Goal: Book appointment/travel/reservation

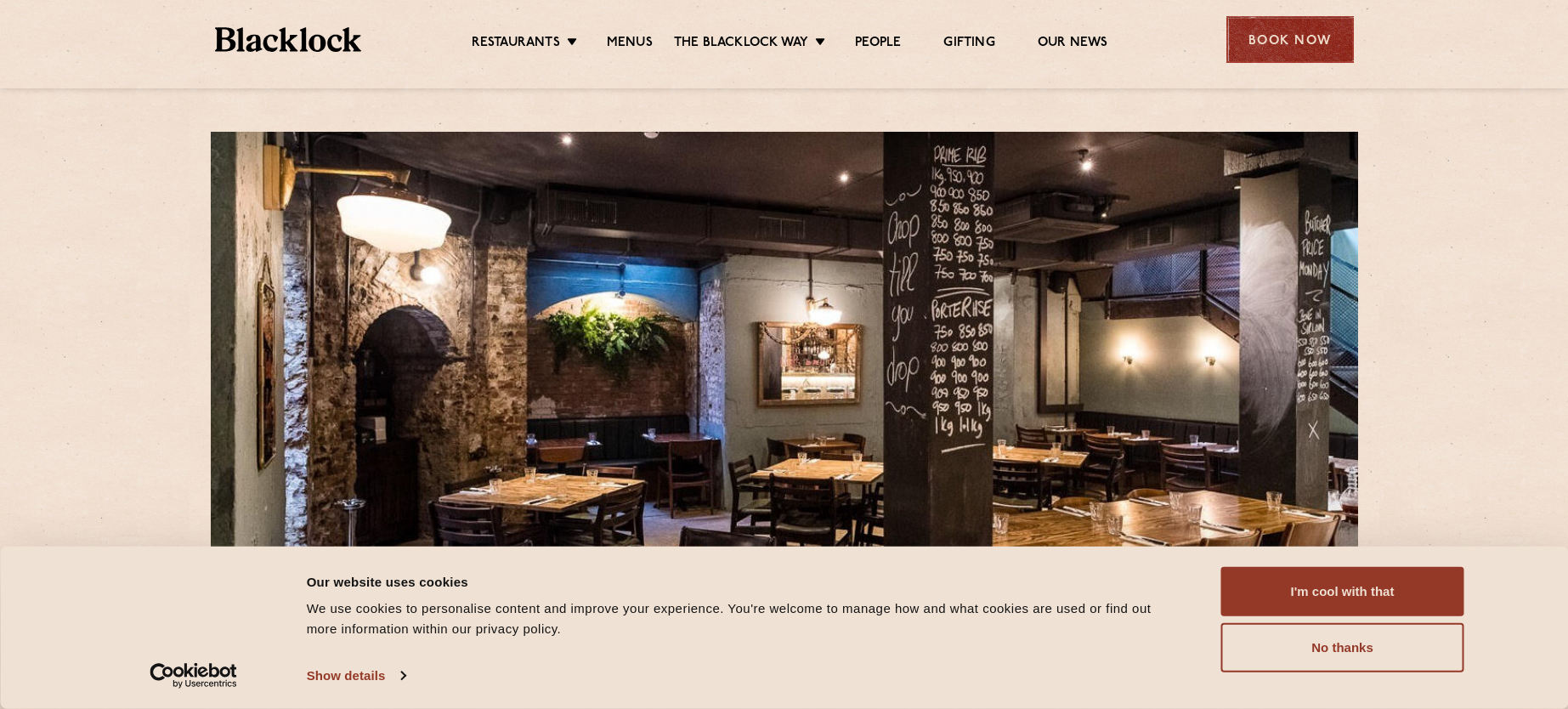
click at [1295, 34] on div "Book Now" at bounding box center [1289, 39] width 128 height 46
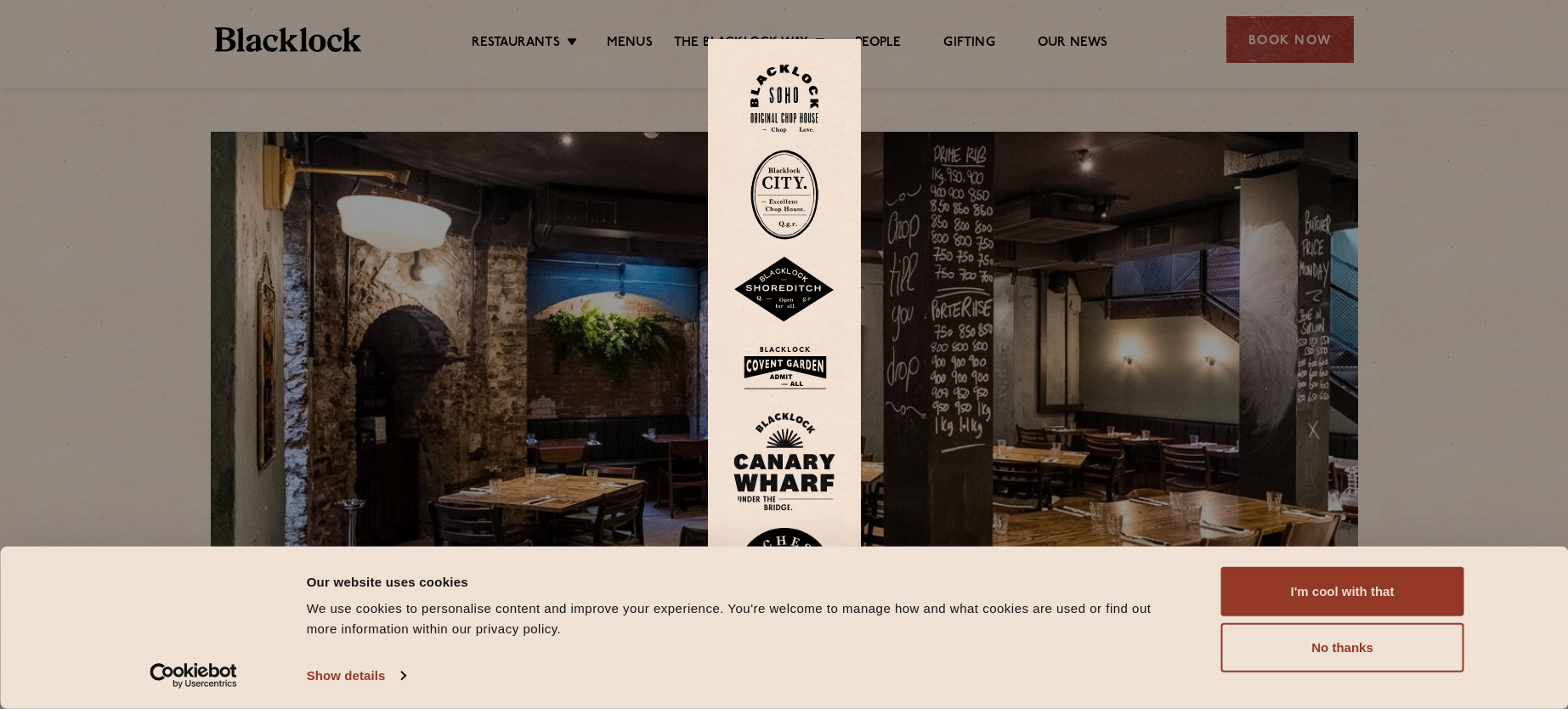
click at [803, 224] on img at bounding box center [784, 194] width 68 height 90
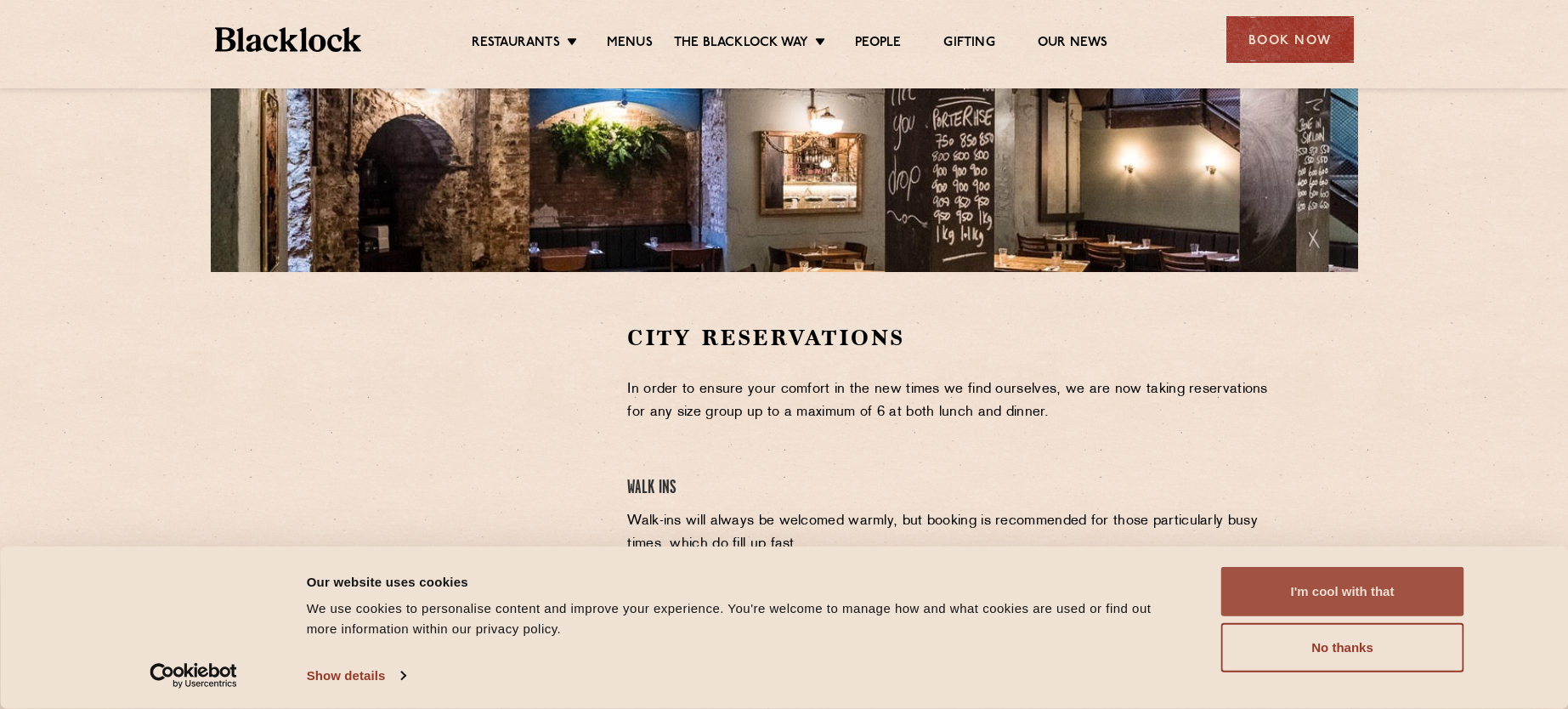
click at [1351, 584] on button "I'm cool with that" at bounding box center [1343, 591] width 243 height 49
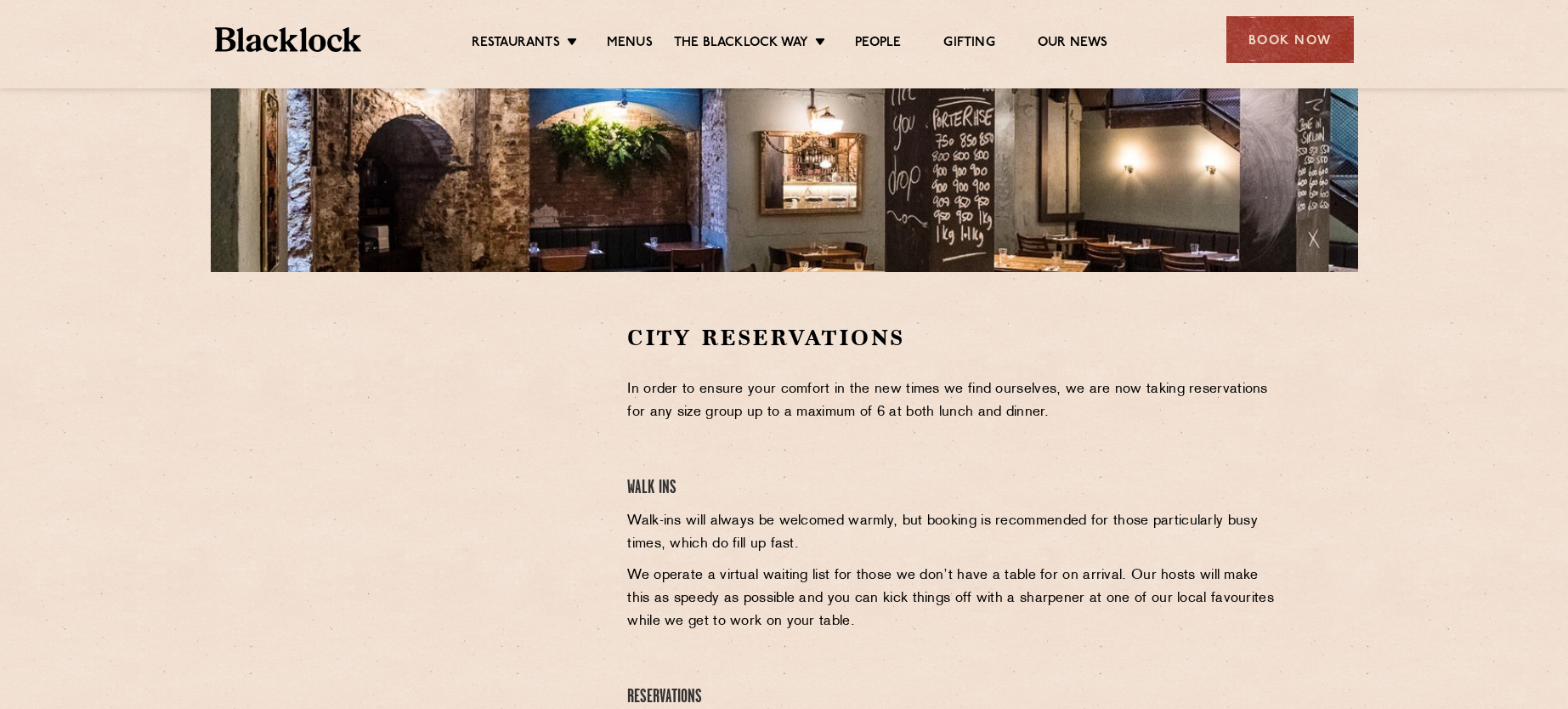
scroll to position [511, 0]
